Goal: Information Seeking & Learning: Learn about a topic

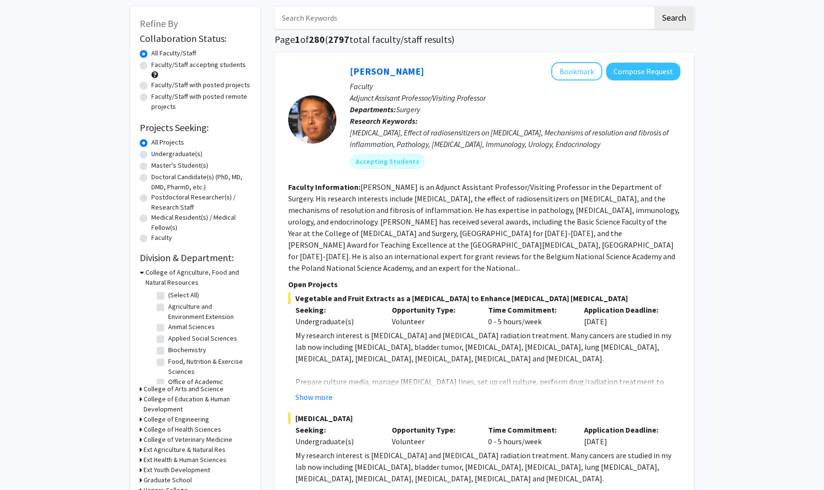
scroll to position [39, 0]
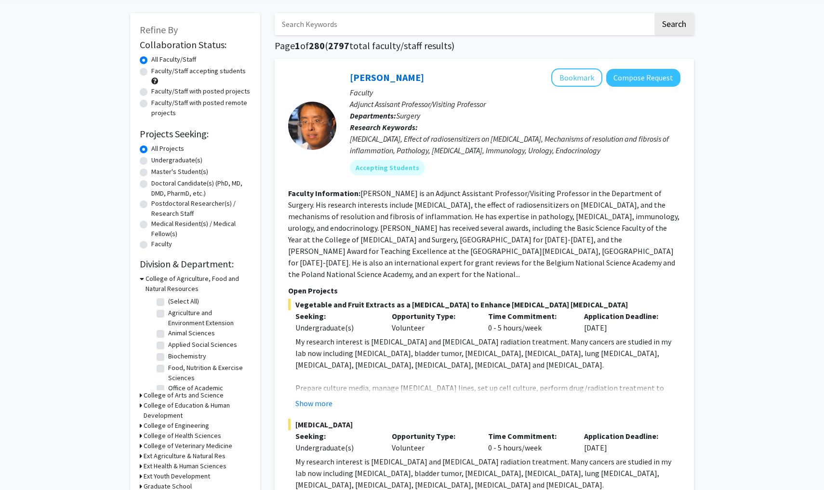
click at [151, 76] on label "Faculty/Staff accepting students" at bounding box center [198, 71] width 94 height 10
click at [151, 72] on input "Faculty/Staff accepting students" at bounding box center [154, 69] width 6 height 6
radio input "true"
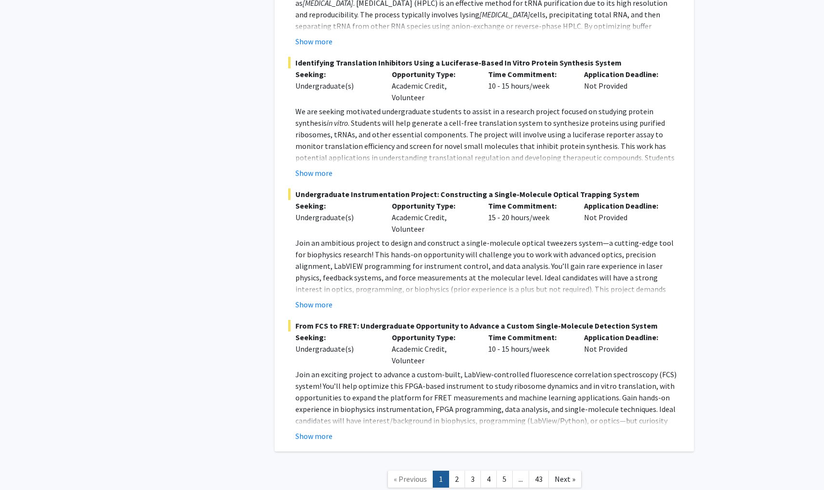
scroll to position [4798, 0]
click at [458, 471] on link "2" at bounding box center [457, 479] width 16 height 17
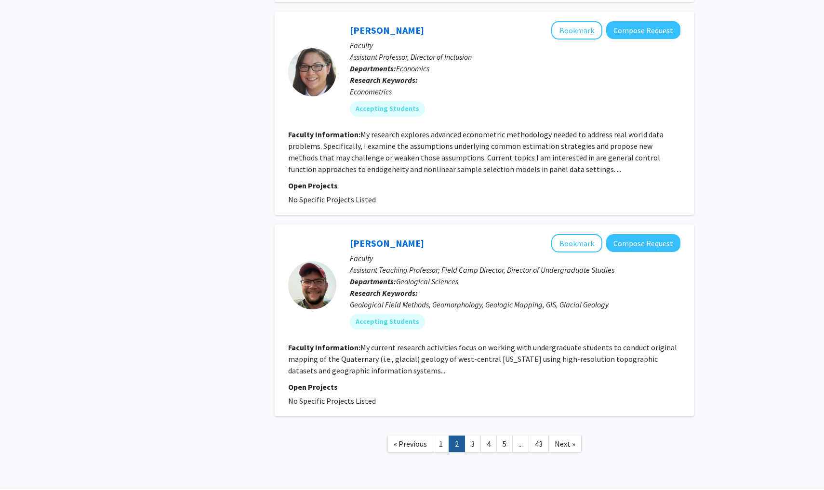
scroll to position [2791, 0]
click at [473, 427] on nav "« Previous 1 2 3 4 5 ... 43 Next »" at bounding box center [484, 446] width 419 height 39
click at [473, 437] on link "3" at bounding box center [473, 445] width 16 height 17
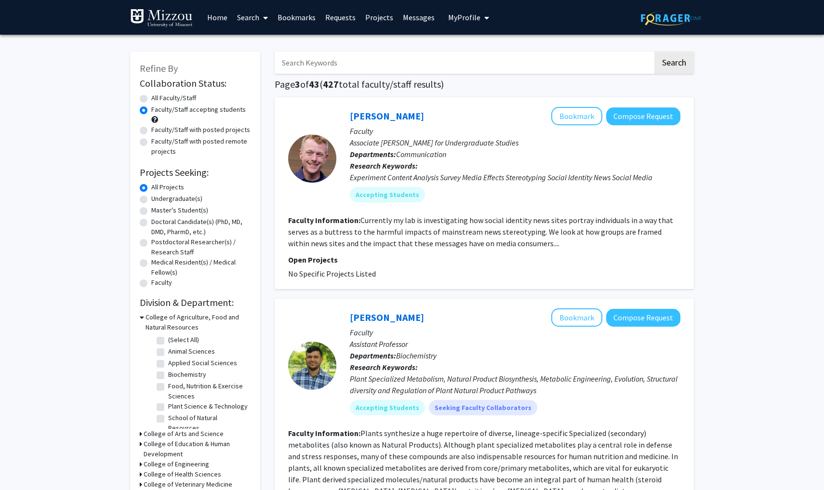
click at [372, 65] on input "Search Keywords" at bounding box center [464, 63] width 378 height 22
type input "neurology"
click at [674, 64] on button "Search" at bounding box center [675, 63] width 40 height 22
radio input "true"
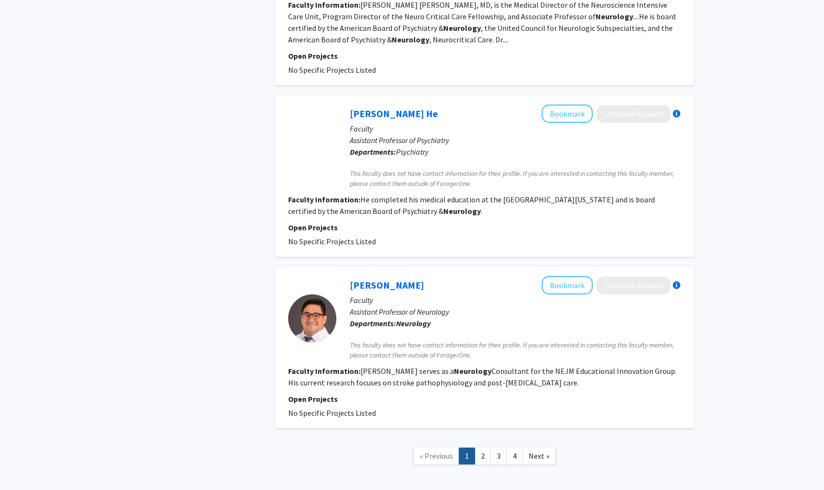
scroll to position [1705, 0]
click at [476, 448] on link "2" at bounding box center [483, 456] width 16 height 17
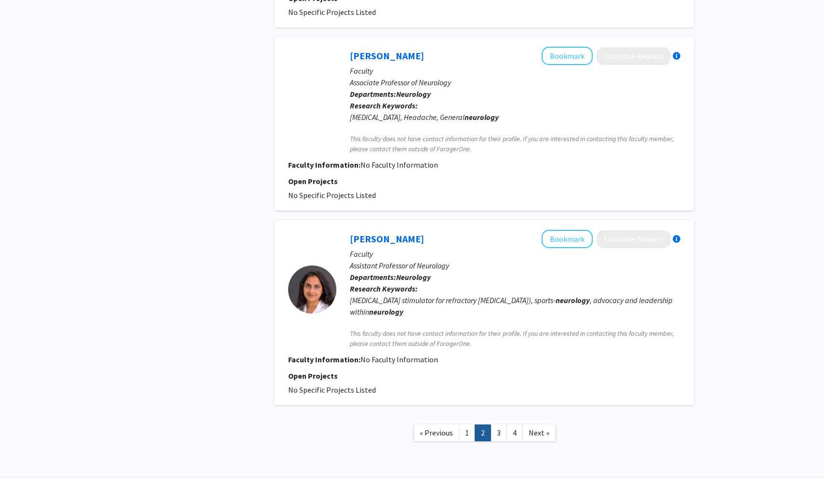
scroll to position [1451, 0]
click at [503, 425] on link "3" at bounding box center [499, 433] width 16 height 17
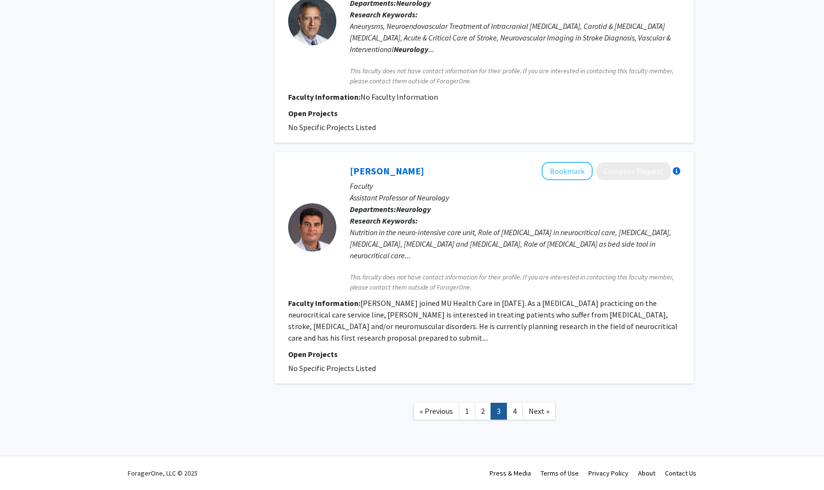
scroll to position [1519, 0]
click at [515, 408] on link "4" at bounding box center [515, 411] width 16 height 17
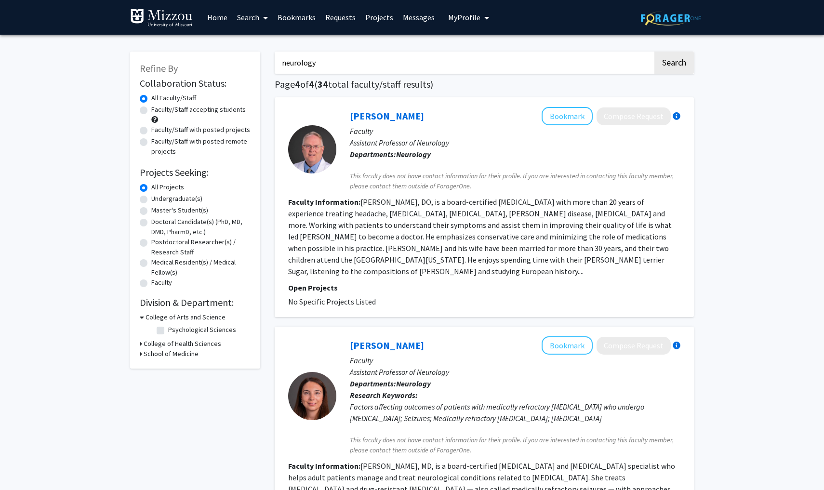
click at [215, 22] on link "Home" at bounding box center [217, 17] width 30 height 34
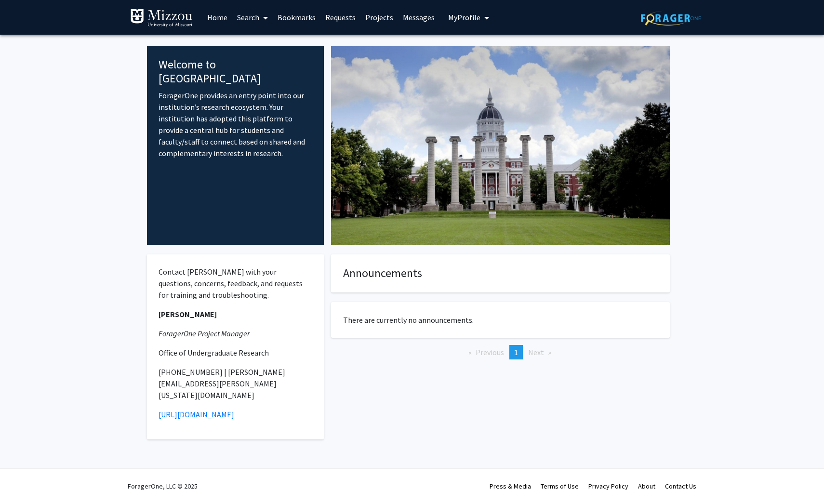
click at [343, 17] on link "Requests" at bounding box center [341, 17] width 40 height 34
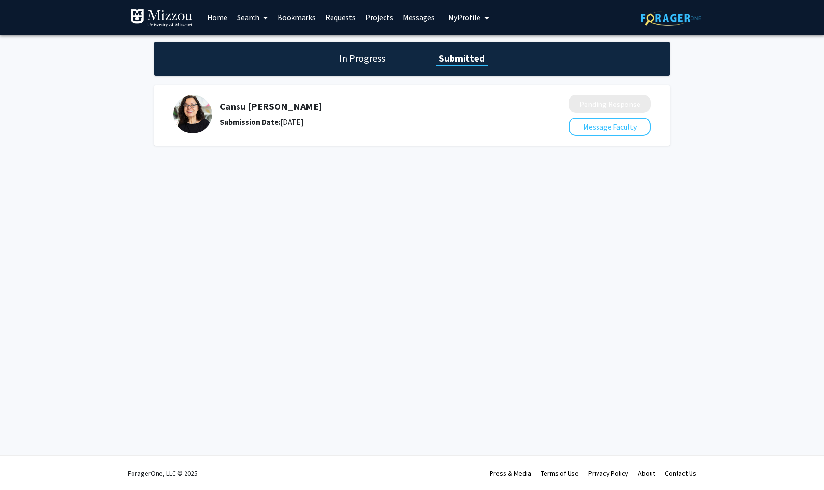
click at [309, 21] on link "Bookmarks" at bounding box center [297, 17] width 48 height 34
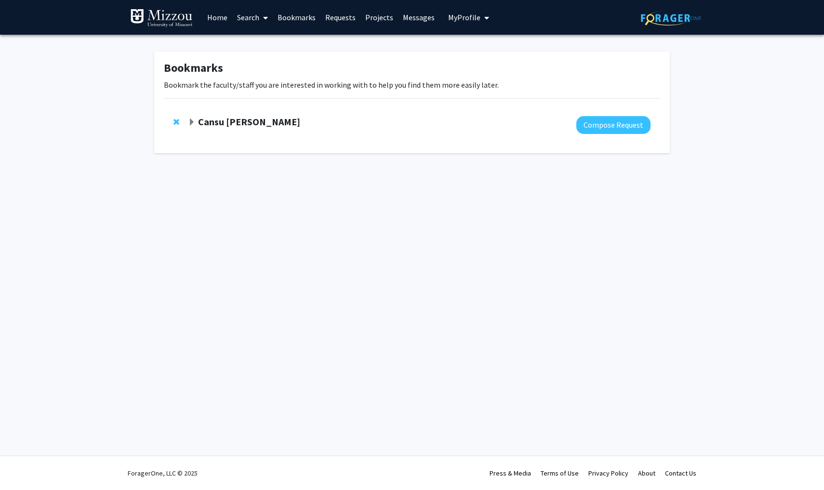
click at [236, 14] on link "Search" at bounding box center [252, 17] width 40 height 34
click at [267, 43] on span "Faculty/Staff" at bounding box center [267, 44] width 71 height 19
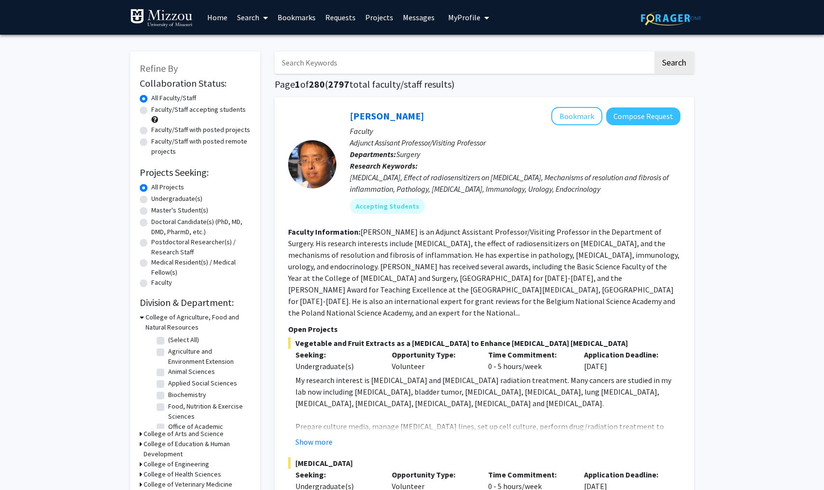
click at [151, 201] on label "Undergraduate(s)" at bounding box center [176, 199] width 51 height 10
click at [151, 200] on input "Undergraduate(s)" at bounding box center [154, 197] width 6 height 6
radio input "true"
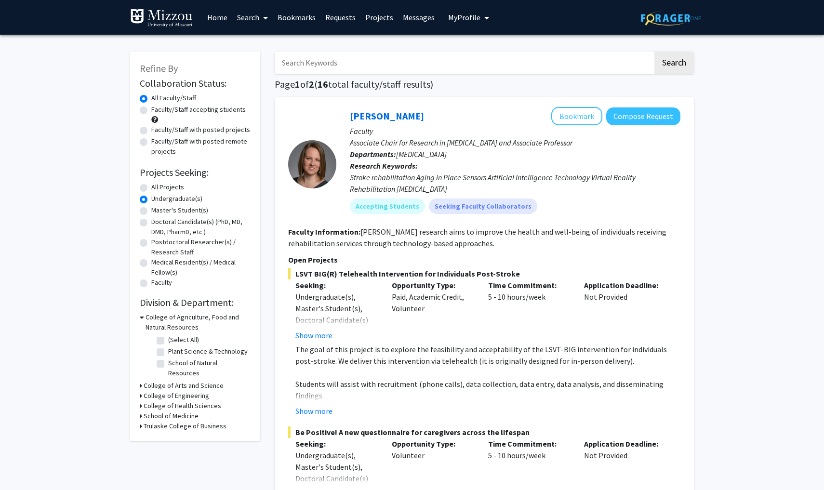
click at [151, 112] on label "Faculty/Staff accepting students" at bounding box center [198, 110] width 94 height 10
click at [151, 111] on input "Faculty/Staff accepting students" at bounding box center [154, 108] width 6 height 6
radio input "true"
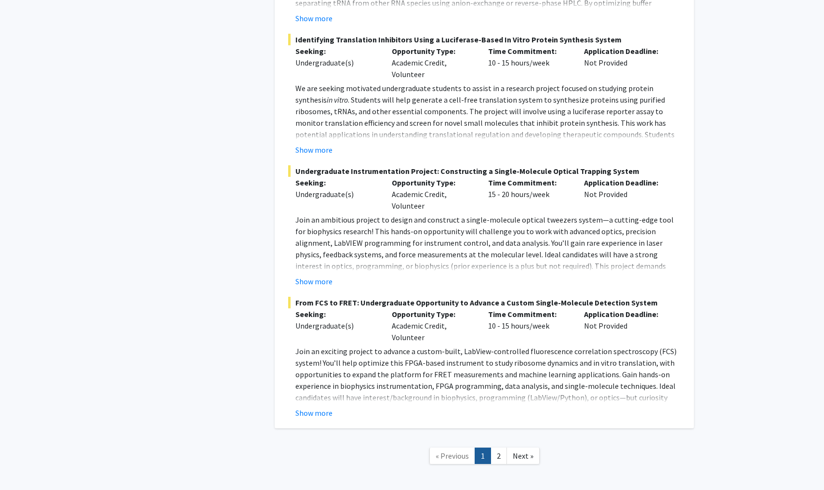
scroll to position [4737, 0]
click at [493, 448] on link "2" at bounding box center [499, 456] width 16 height 17
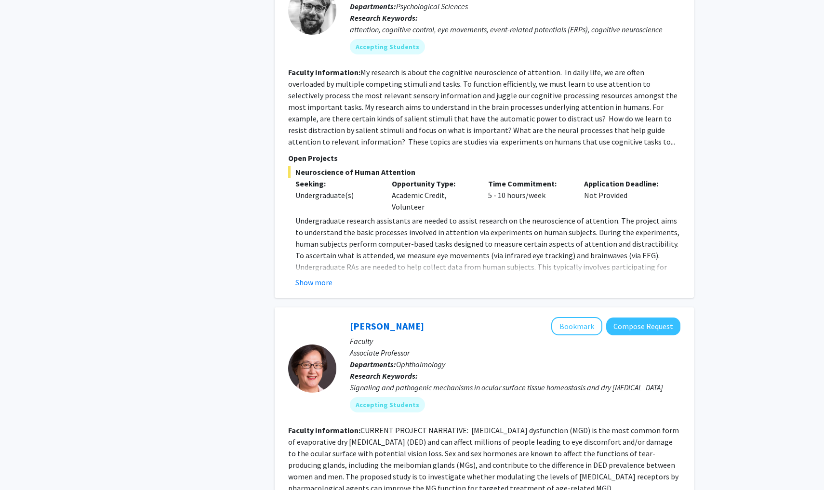
scroll to position [576, 0]
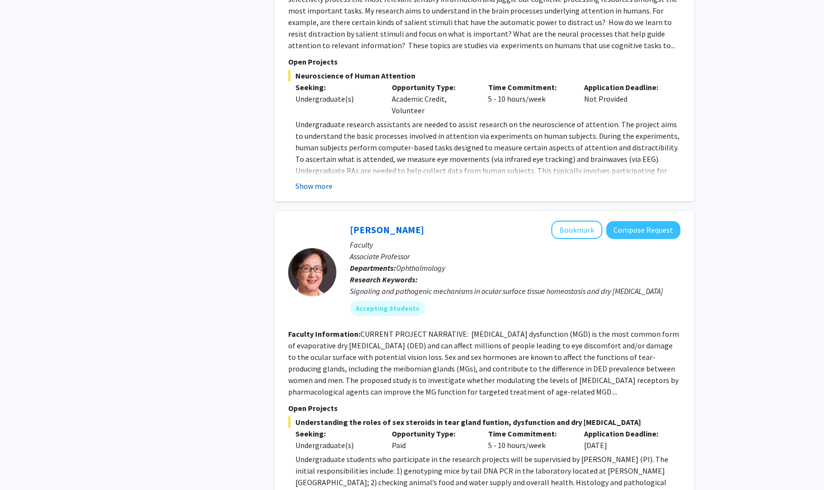
click at [312, 180] on button "Show more" at bounding box center [313, 186] width 37 height 12
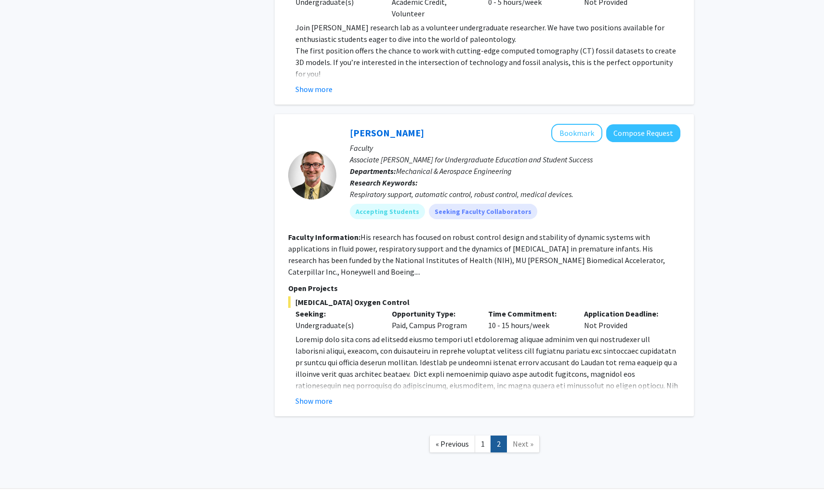
scroll to position [1781, 0]
click at [319, 396] on button "Show more" at bounding box center [313, 402] width 37 height 12
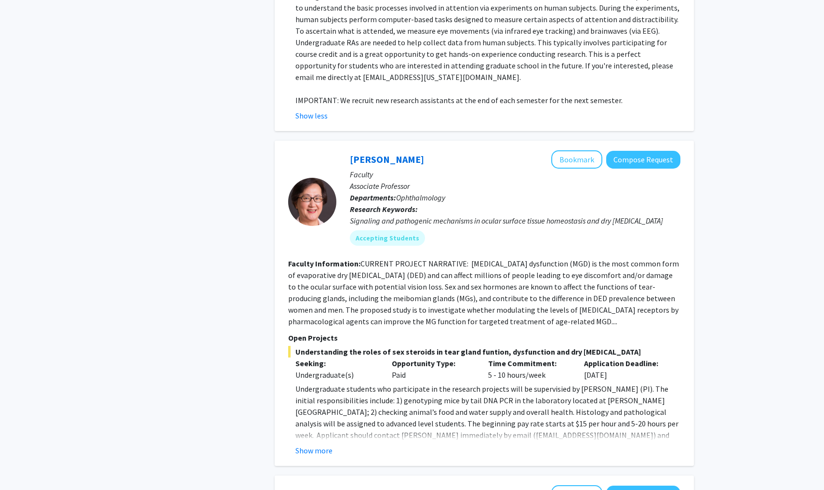
scroll to position [0, 0]
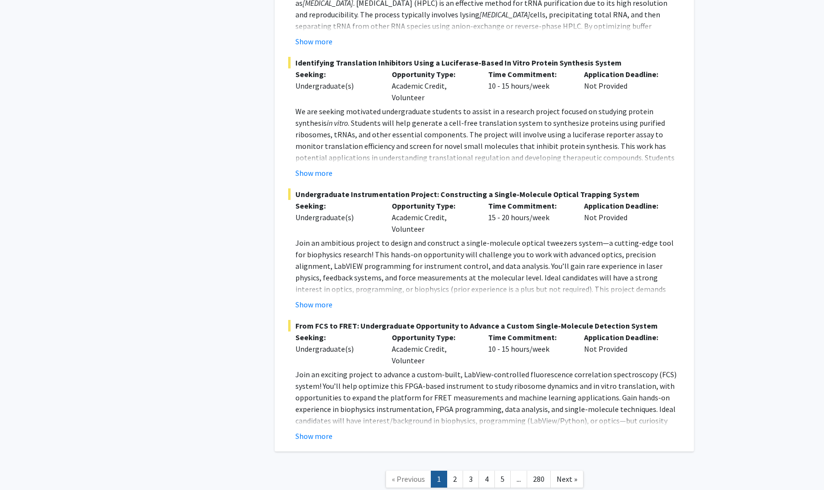
scroll to position [4798, 0]
click at [488, 471] on link "4" at bounding box center [487, 479] width 16 height 17
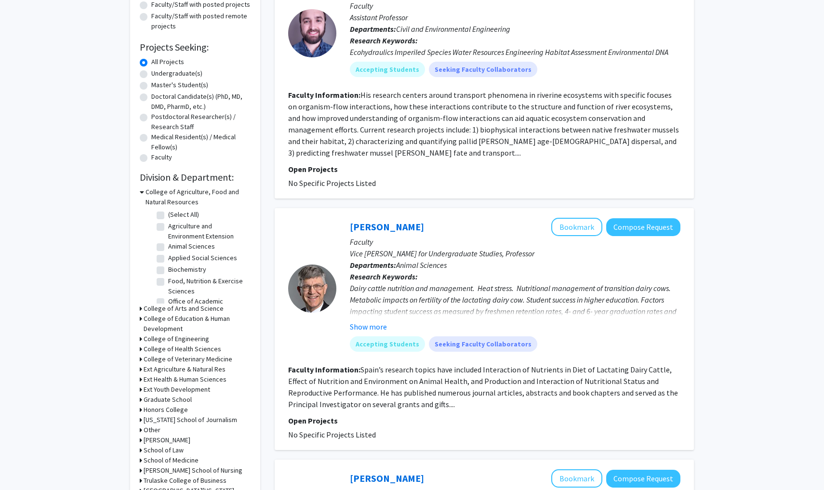
scroll to position [115, 0]
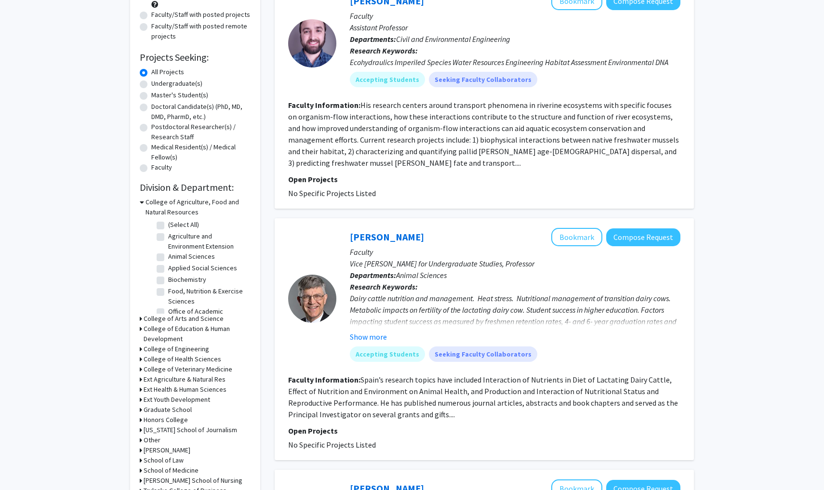
click at [168, 238] on label "Agriculture and Environment Extension" at bounding box center [208, 241] width 80 height 20
click at [168, 238] on input "Agriculture and Environment Extension" at bounding box center [171, 234] width 6 height 6
checkbox input "true"
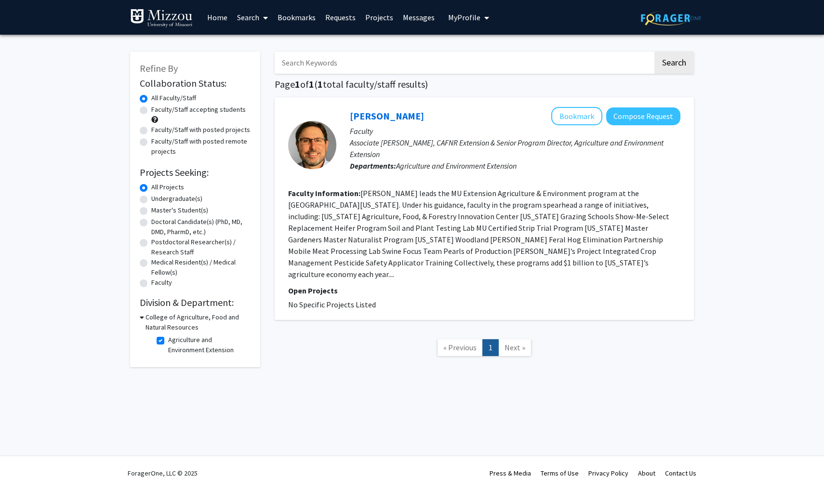
click at [165, 344] on fg-checkbox "Agriculture and Environment Extension Agriculture and Environment Extension" at bounding box center [203, 345] width 92 height 20
click at [168, 340] on label "Agriculture and Environment Extension" at bounding box center [208, 345] width 80 height 20
click at [168, 340] on input "Agriculture and Environment Extension" at bounding box center [171, 338] width 6 height 6
checkbox input "false"
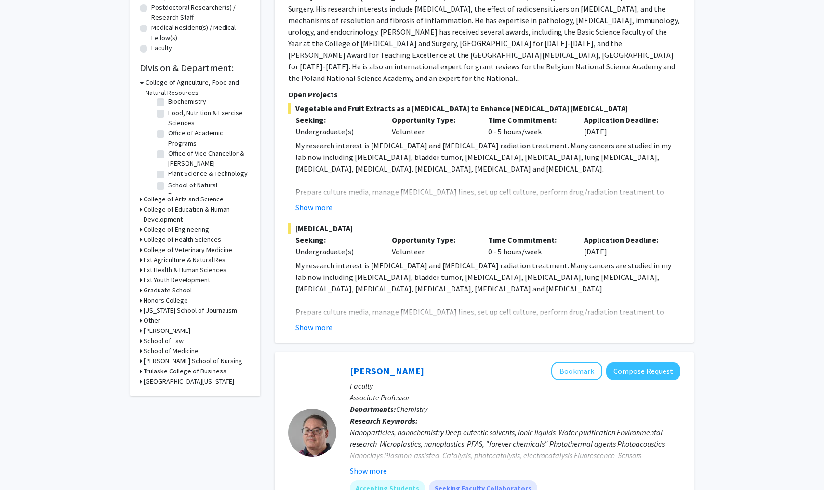
scroll to position [251, 0]
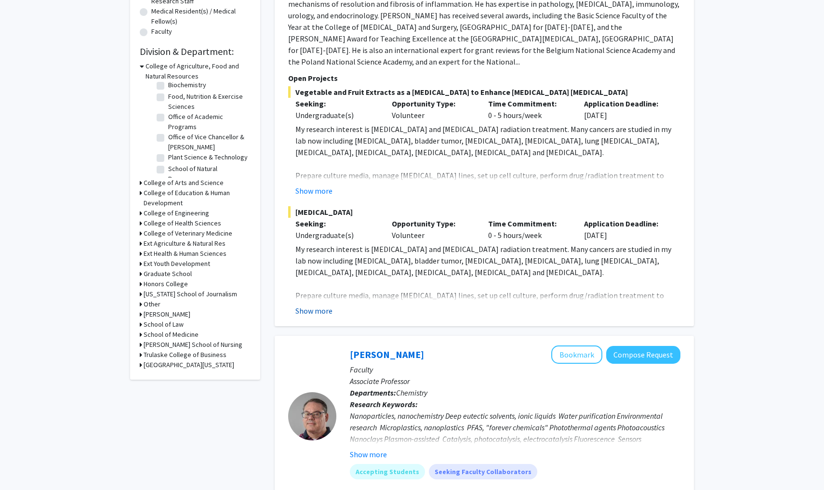
click at [315, 305] on button "Show more" at bounding box center [313, 311] width 37 height 12
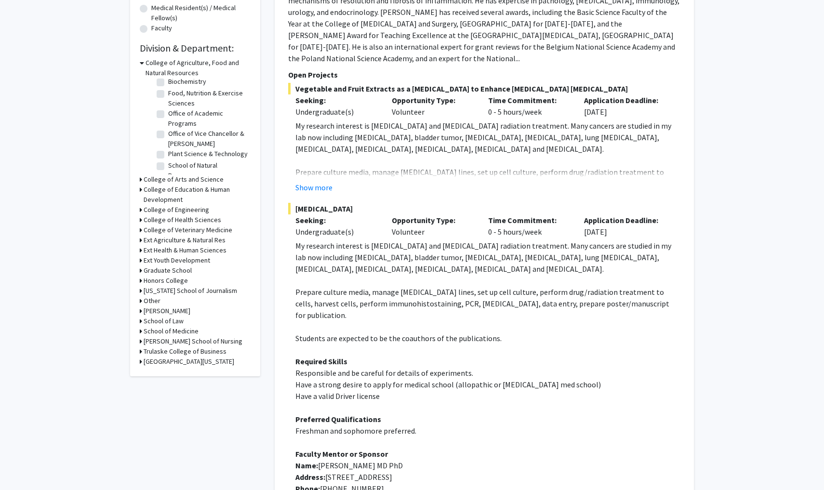
scroll to position [277, 0]
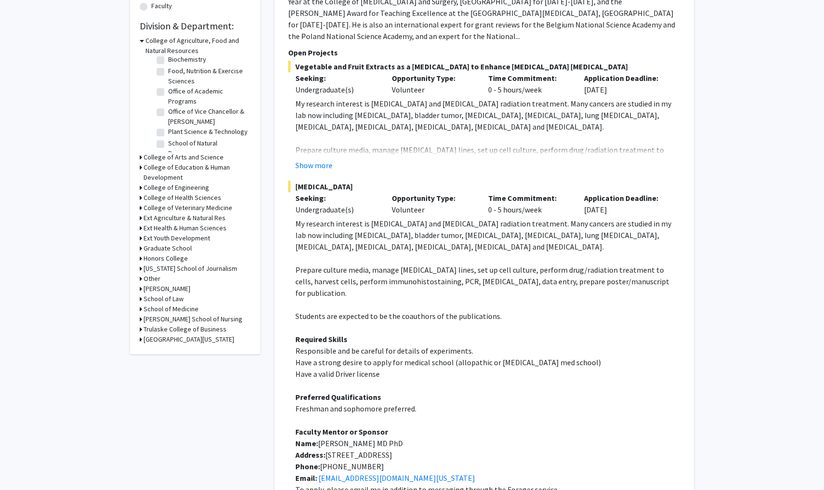
click at [157, 300] on h3 "School of Law" at bounding box center [164, 299] width 40 height 10
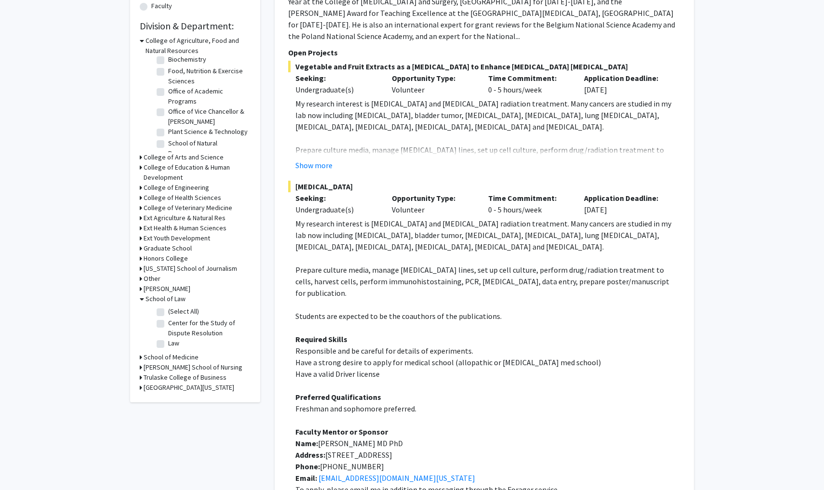
click at [168, 315] on label "(Select All)" at bounding box center [183, 312] width 31 height 10
click at [168, 313] on input "(Select All)" at bounding box center [171, 310] width 6 height 6
checkbox input "true"
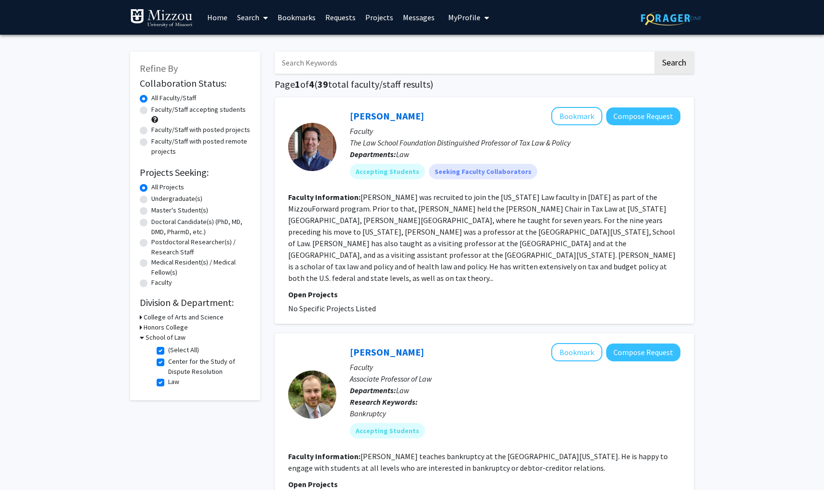
click at [168, 351] on label "(Select All)" at bounding box center [183, 350] width 31 height 10
click at [168, 351] on input "(Select All)" at bounding box center [171, 348] width 6 height 6
checkbox input "false"
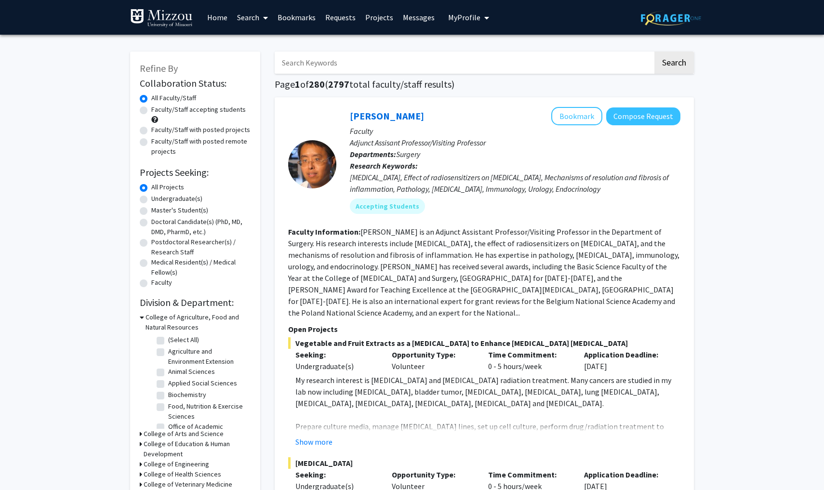
click at [295, 59] on input "Search Keywords" at bounding box center [464, 63] width 378 height 22
type input "s"
type input "disability"
click at [674, 64] on button "Search" at bounding box center [675, 63] width 40 height 22
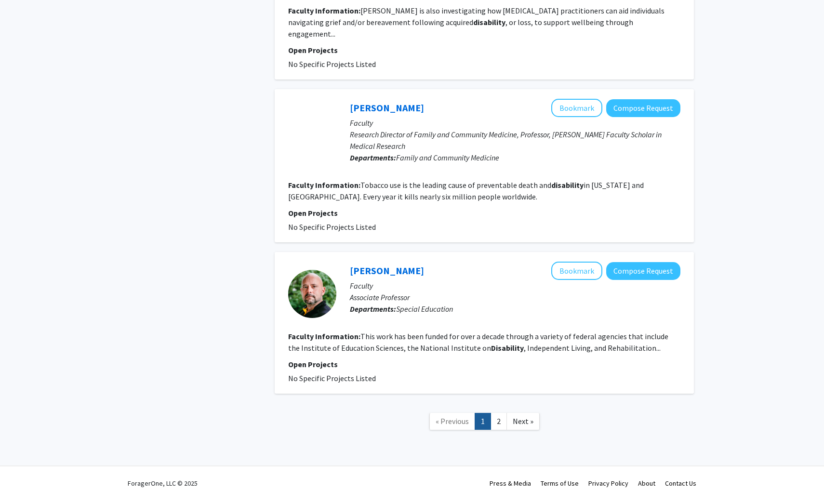
scroll to position [1677, 0]
click at [496, 414] on link "2" at bounding box center [499, 422] width 16 height 17
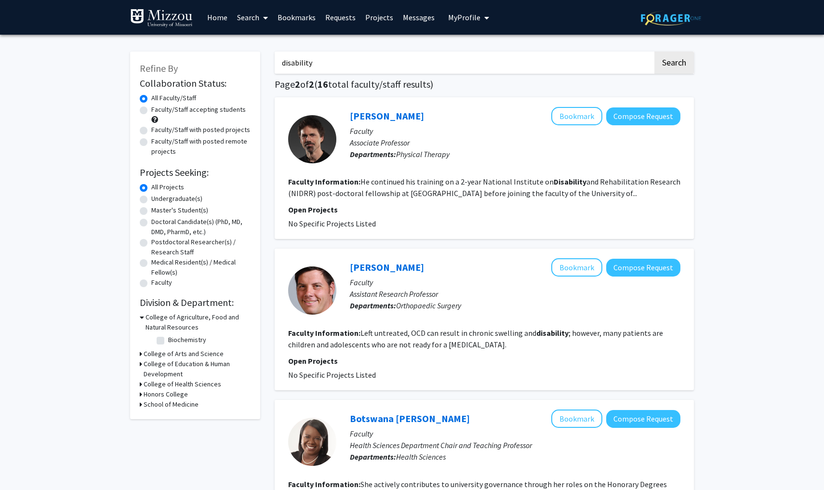
click at [182, 108] on label "Faculty/Staff accepting students" at bounding box center [198, 110] width 94 height 10
click at [158, 108] on input "Faculty/Staff accepting students" at bounding box center [154, 108] width 6 height 6
radio input "true"
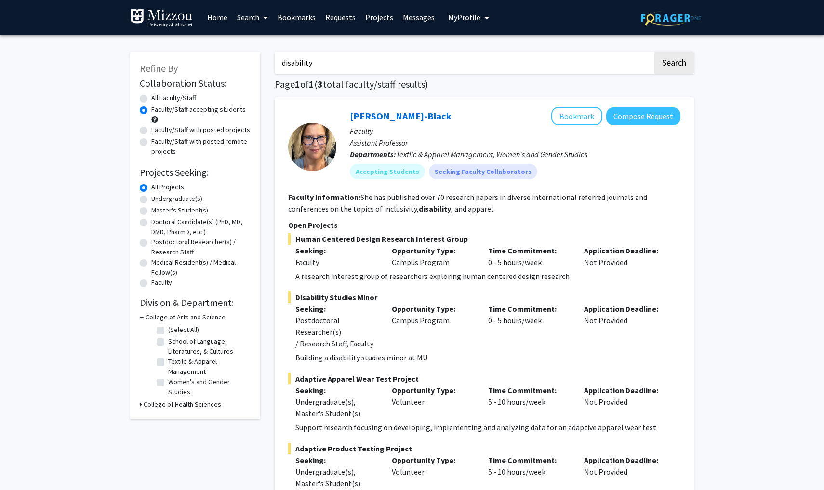
click at [213, 20] on link "Home" at bounding box center [217, 17] width 30 height 34
